Goal: Task Accomplishment & Management: Manage account settings

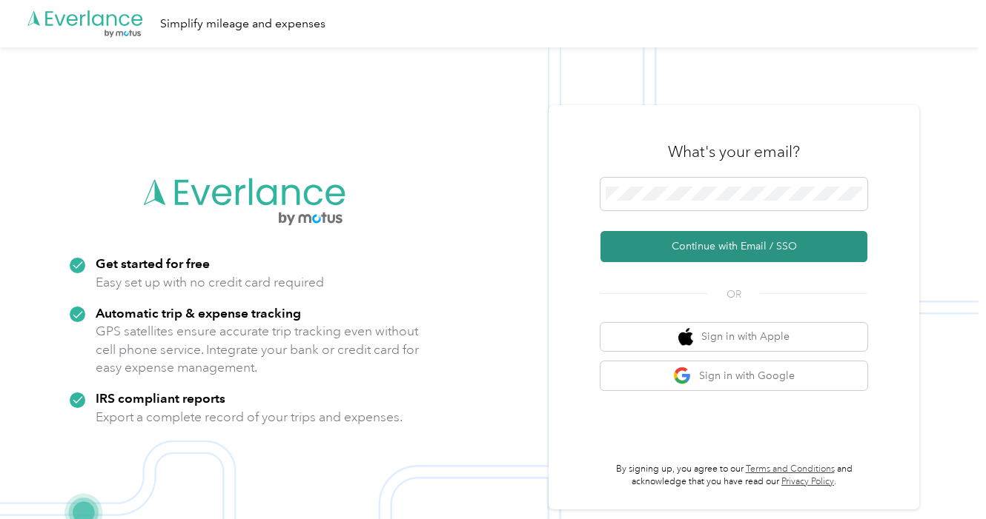
click at [671, 245] on button "Continue with Email / SSO" at bounding box center [733, 246] width 267 height 31
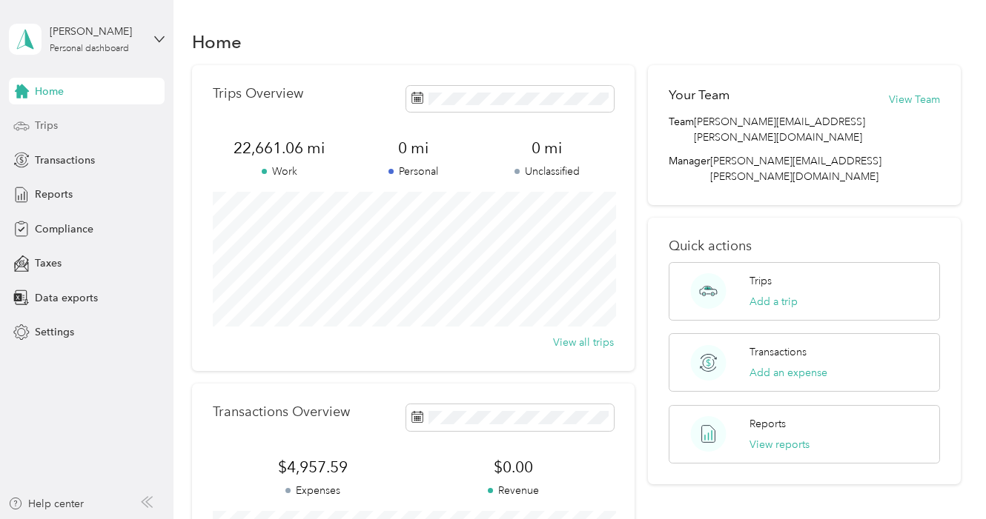
click at [36, 126] on span "Trips" at bounding box center [46, 126] width 23 height 16
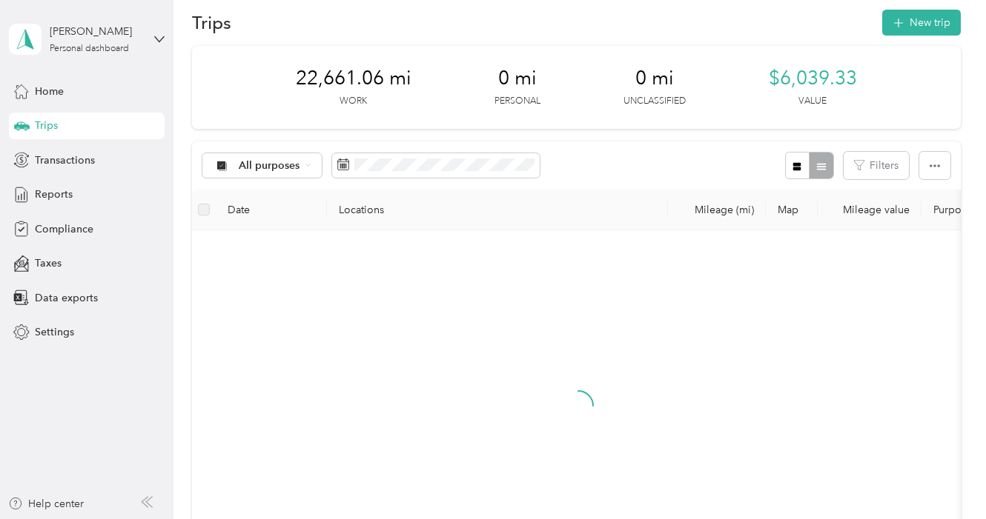
scroll to position [24, 0]
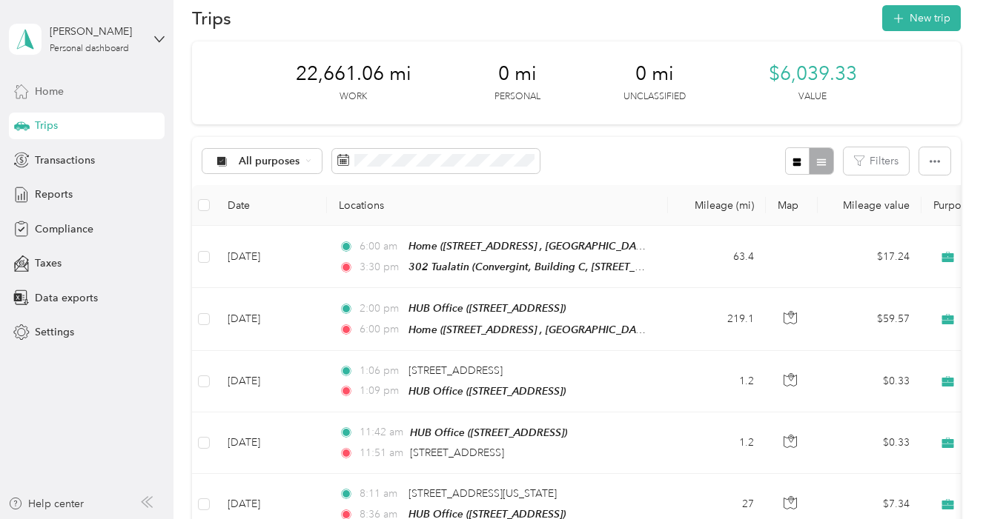
click at [59, 96] on span "Home" at bounding box center [49, 92] width 29 height 16
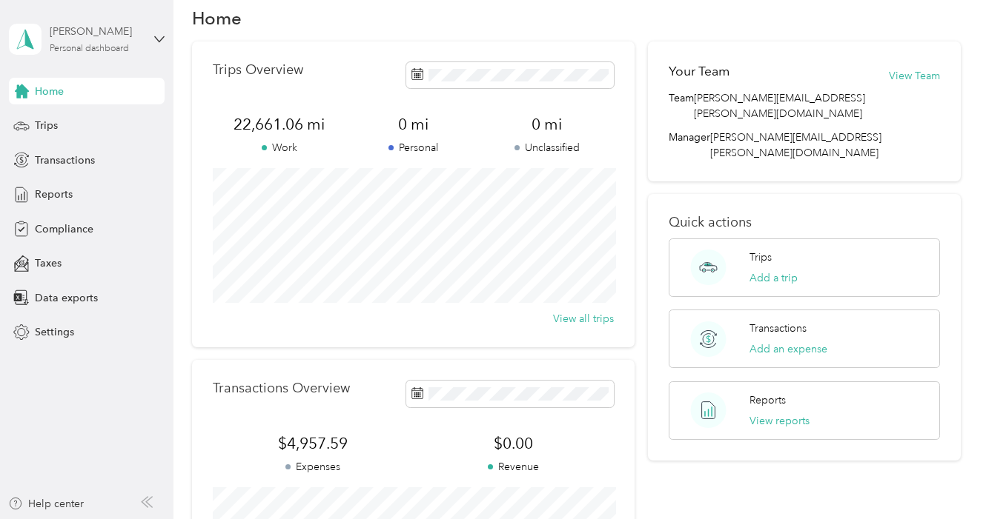
click at [96, 46] on div "Personal dashboard" at bounding box center [89, 48] width 79 height 9
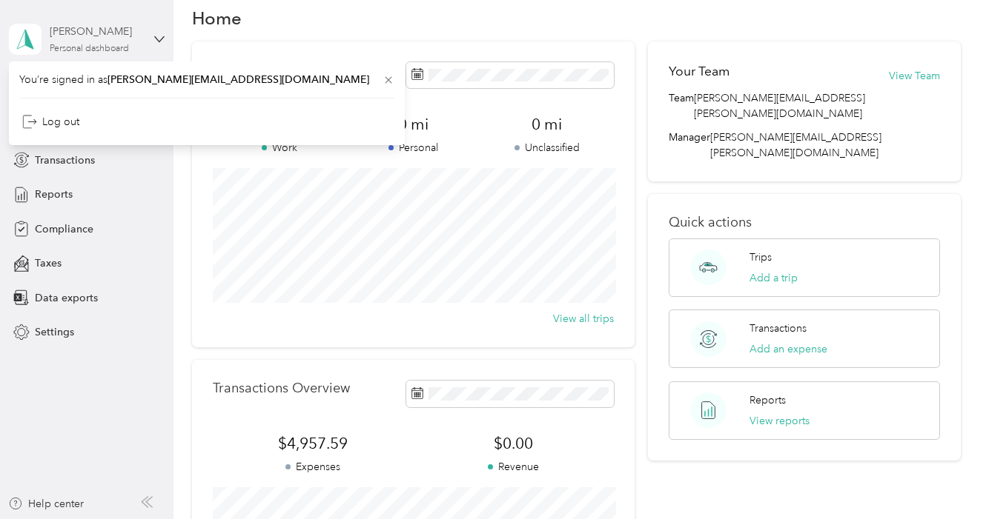
click at [104, 37] on div "[PERSON_NAME]" at bounding box center [96, 32] width 93 height 16
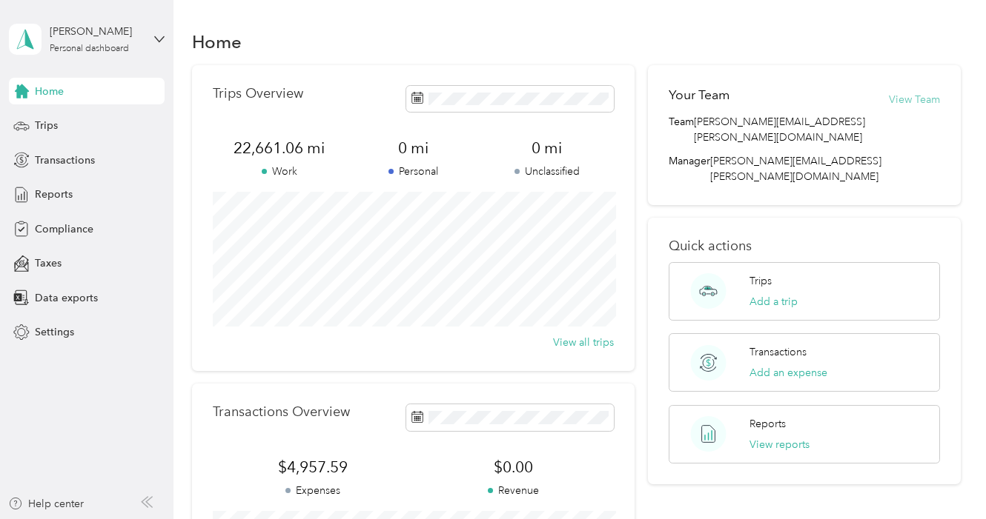
click at [909, 97] on button "View Team" at bounding box center [914, 100] width 51 height 16
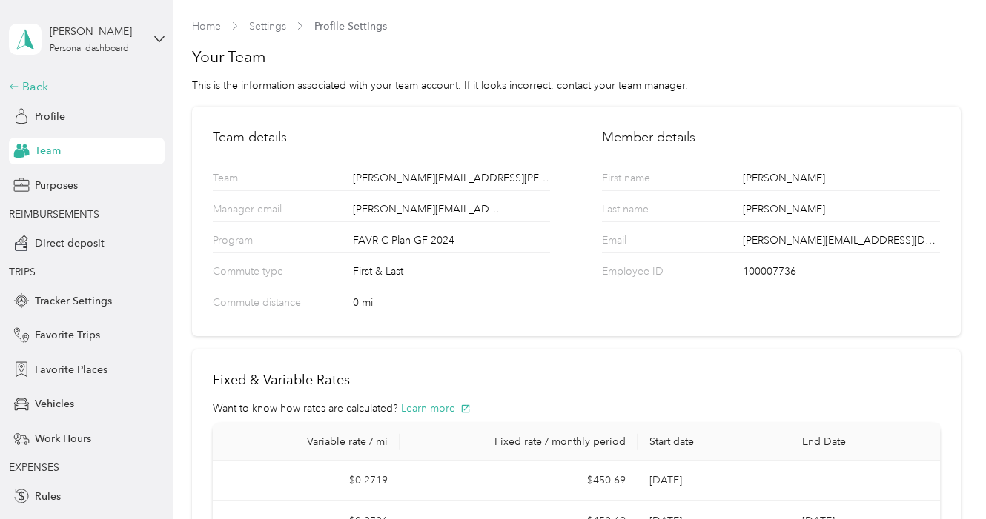
click at [36, 87] on div "Back" at bounding box center [83, 87] width 148 height 18
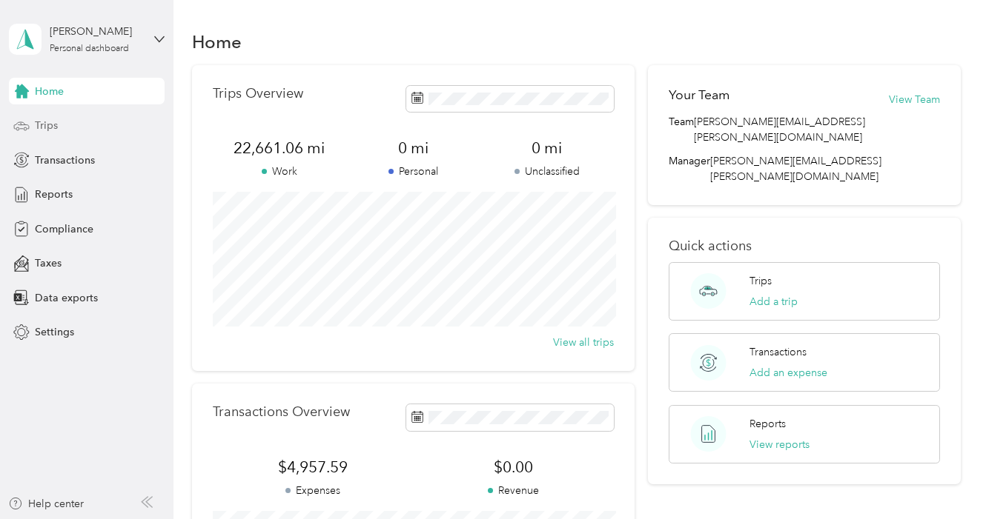
click at [68, 136] on div "Trips" at bounding box center [87, 126] width 156 height 27
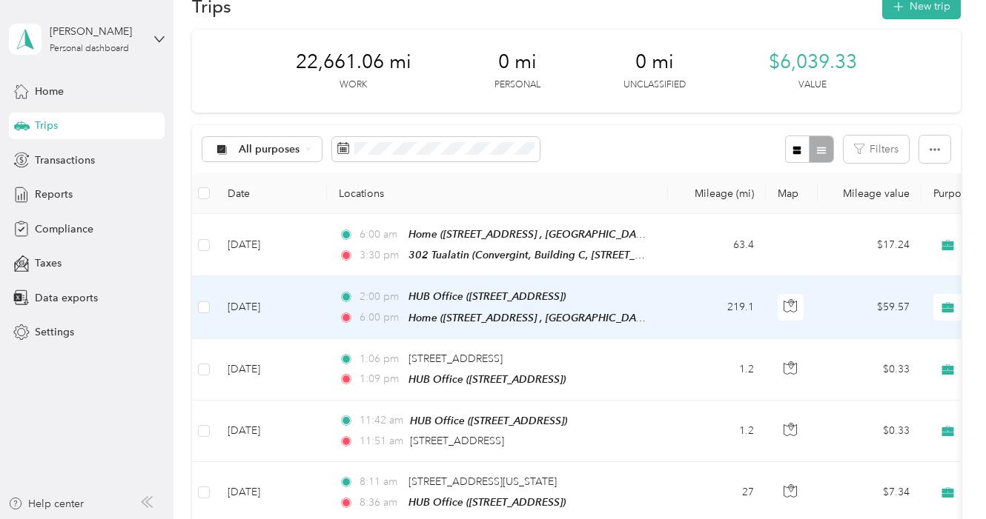
scroll to position [36, 0]
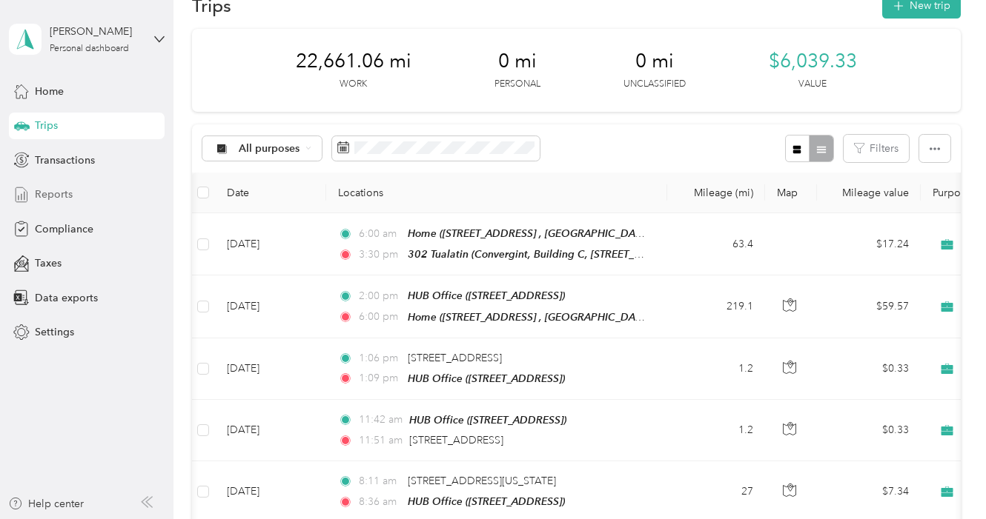
click at [36, 196] on span "Reports" at bounding box center [54, 195] width 38 height 16
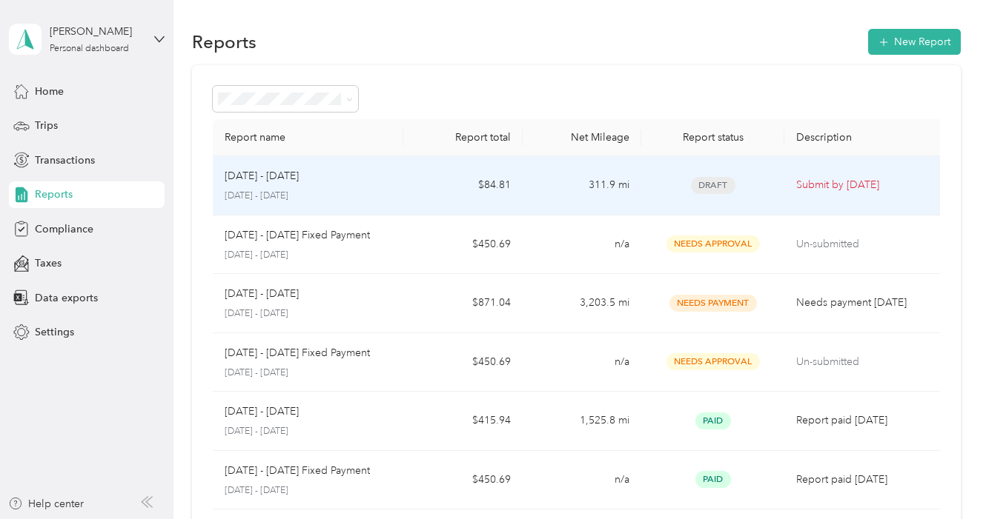
click at [394, 189] on td "[DATE] - [DATE] [DATE] - [DATE]" at bounding box center [308, 185] width 190 height 59
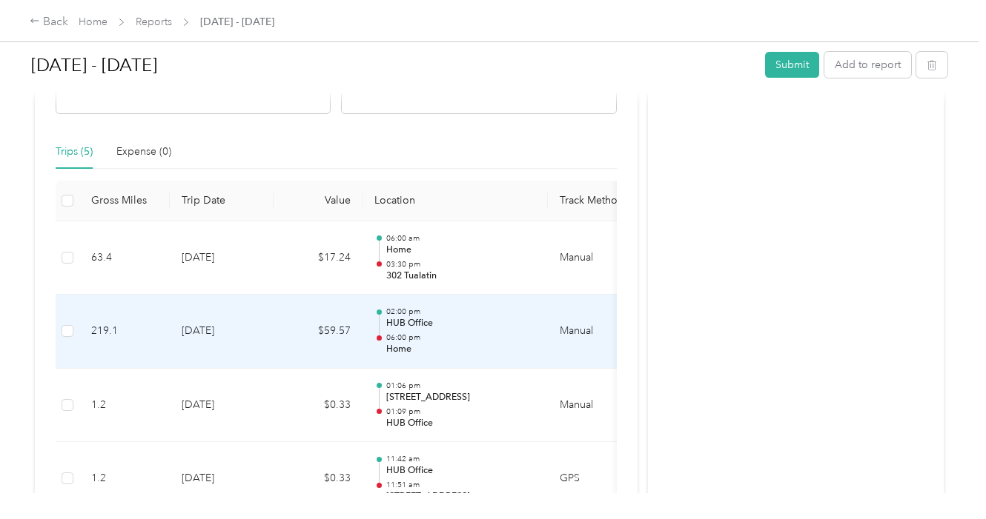
scroll to position [309, 0]
